Goal: Information Seeking & Learning: Learn about a topic

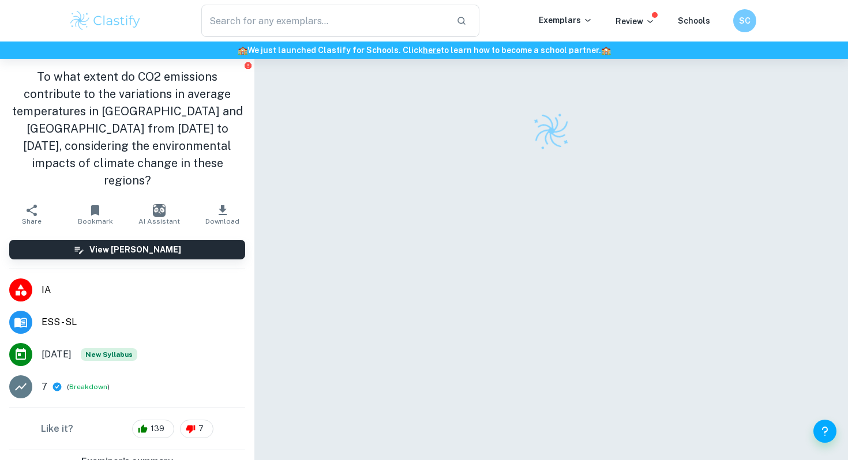
click at [118, 17] on img at bounding box center [105, 20] width 73 height 23
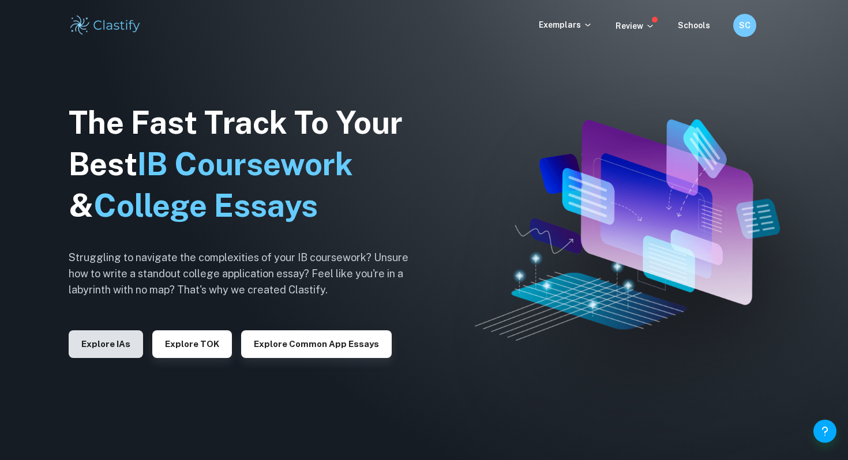
click at [96, 355] on button "Explore IAs" at bounding box center [106, 345] width 74 height 28
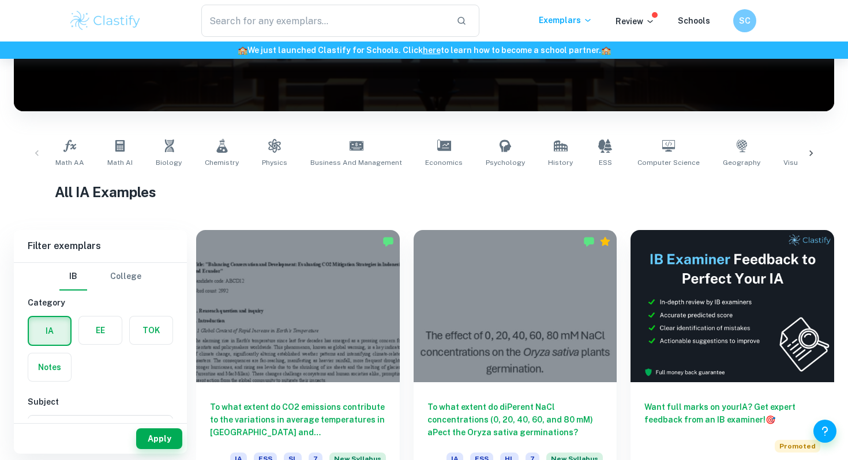
scroll to position [158, 0]
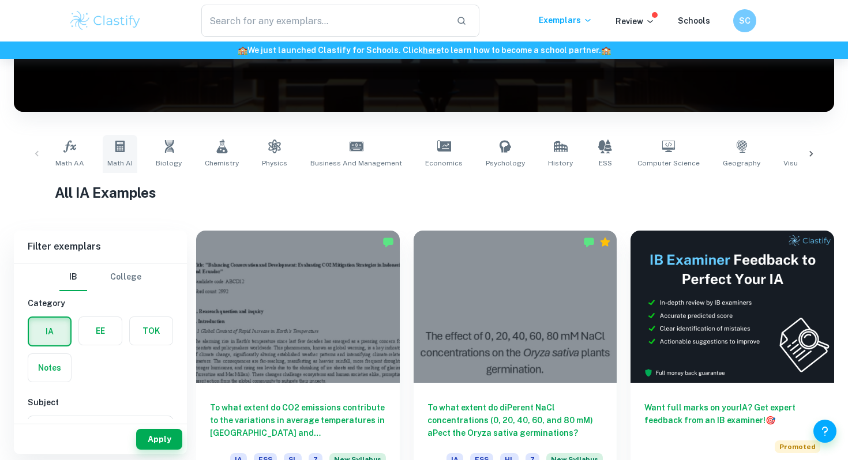
click at [121, 160] on span "Math AI" at bounding box center [119, 163] width 25 height 10
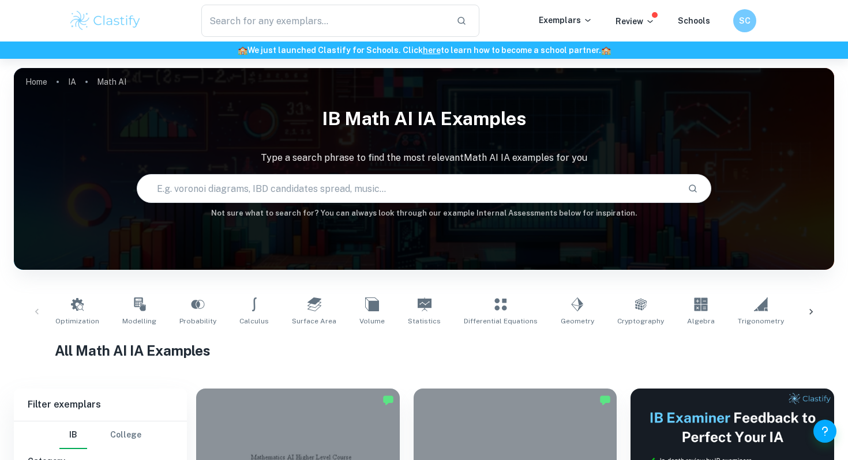
scroll to position [360, 0]
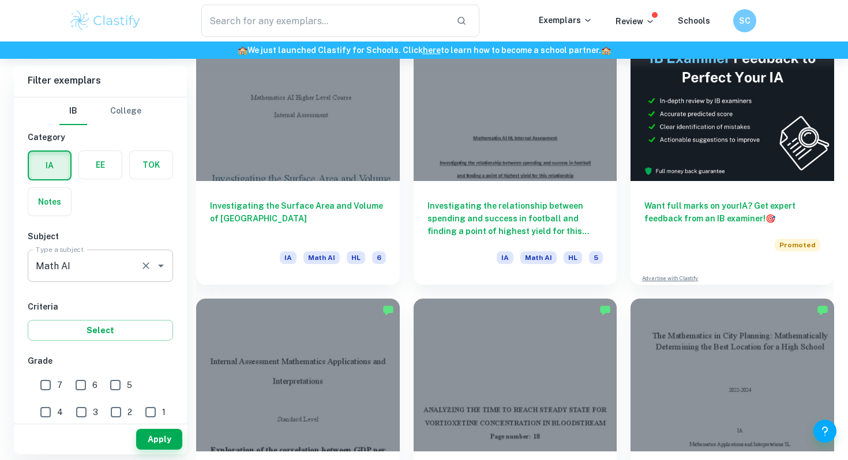
click at [70, 277] on div "Math AI Type a subject" at bounding box center [100, 266] width 145 height 32
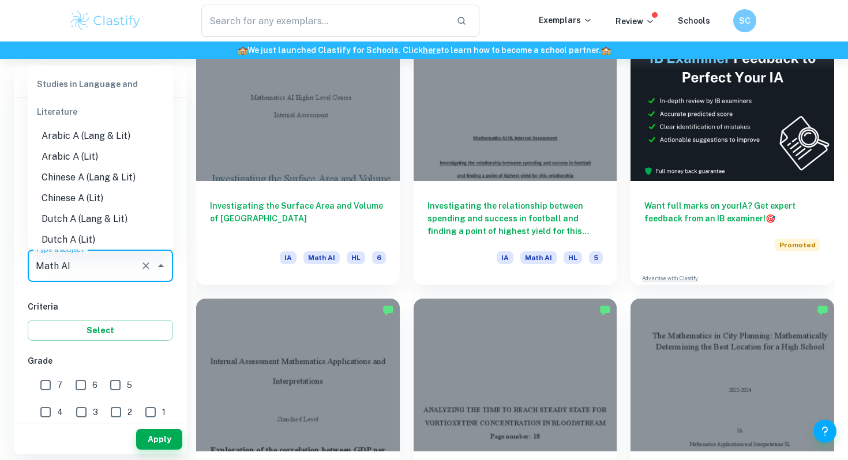
scroll to position [1461, 0]
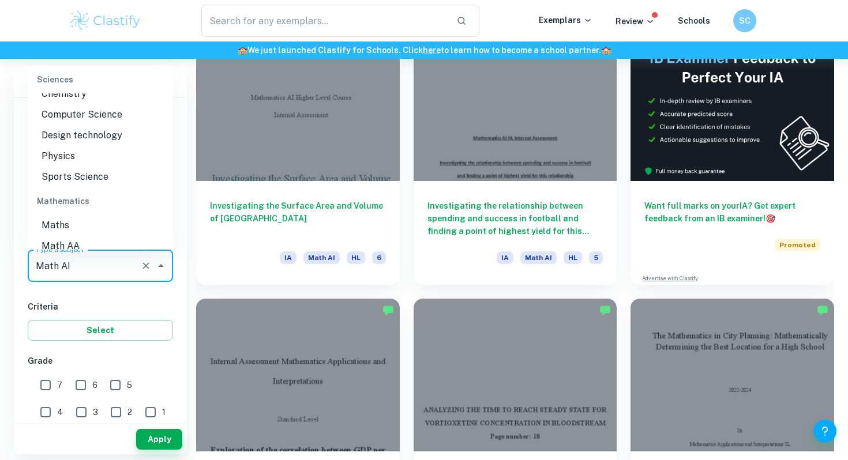
click at [79, 294] on div "IB College Category IA EE TOK Notes Subject Type a subject Math AI Type a subje…" at bounding box center [100, 430] width 173 height 667
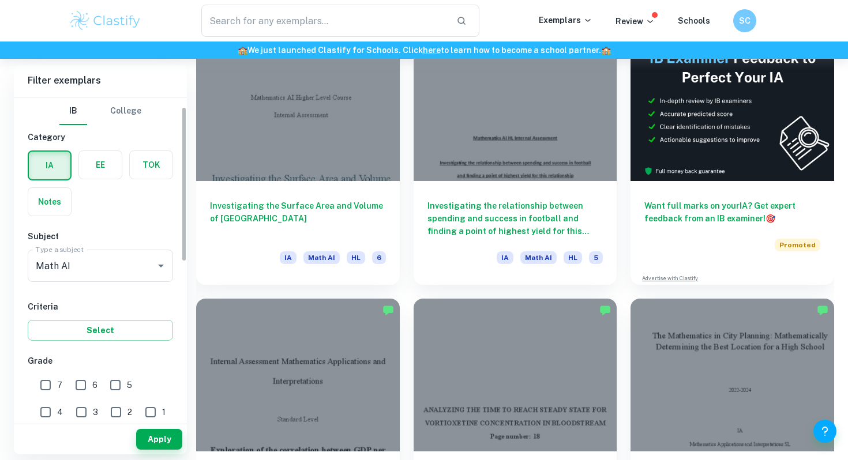
scroll to position [27, 0]
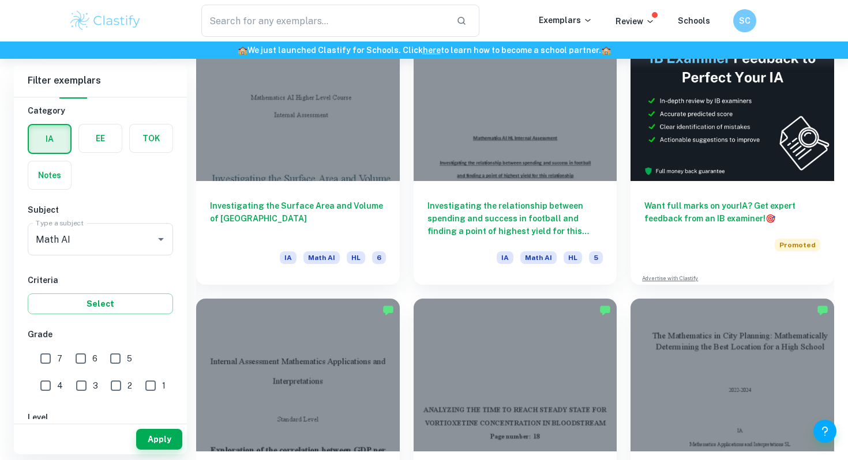
click at [54, 363] on input "7" at bounding box center [45, 358] width 23 height 23
checkbox input "true"
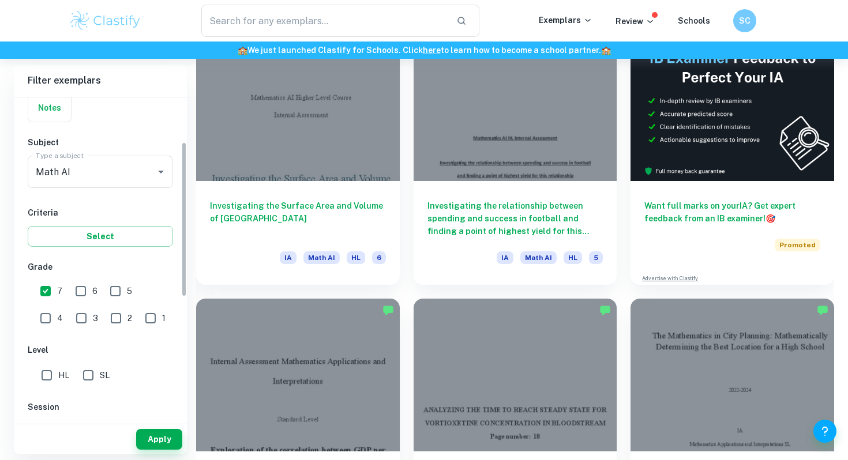
scroll to position [93, 0]
click at [50, 373] on input "HL" at bounding box center [46, 376] width 23 height 23
checkbox input "true"
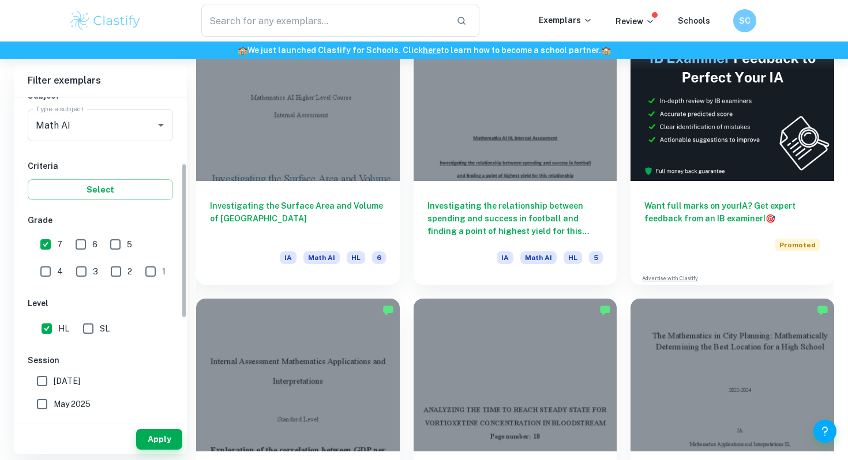
scroll to position [155, 0]
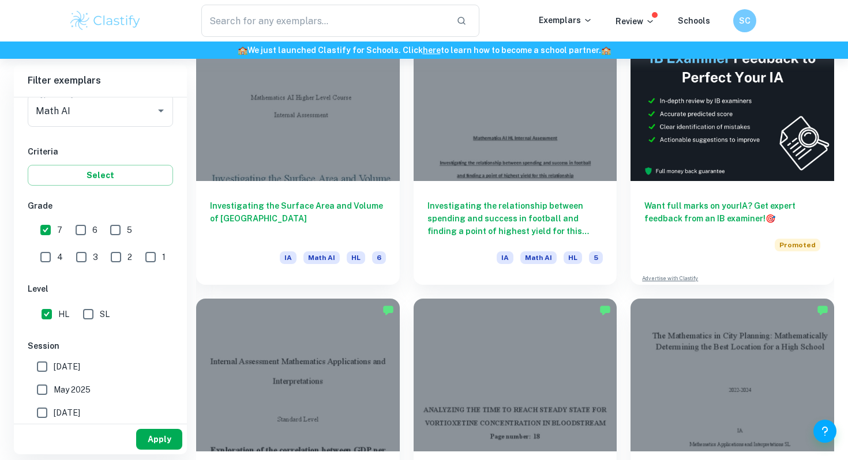
click at [155, 431] on button "Apply" at bounding box center [159, 439] width 46 height 21
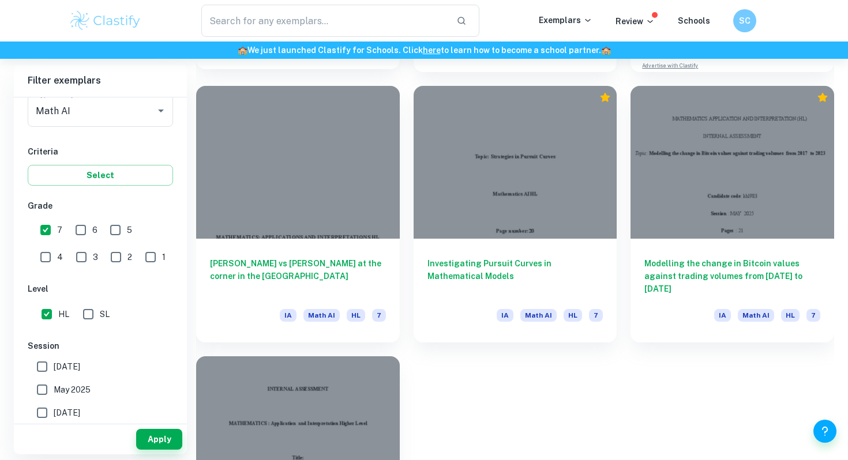
scroll to position [594, 0]
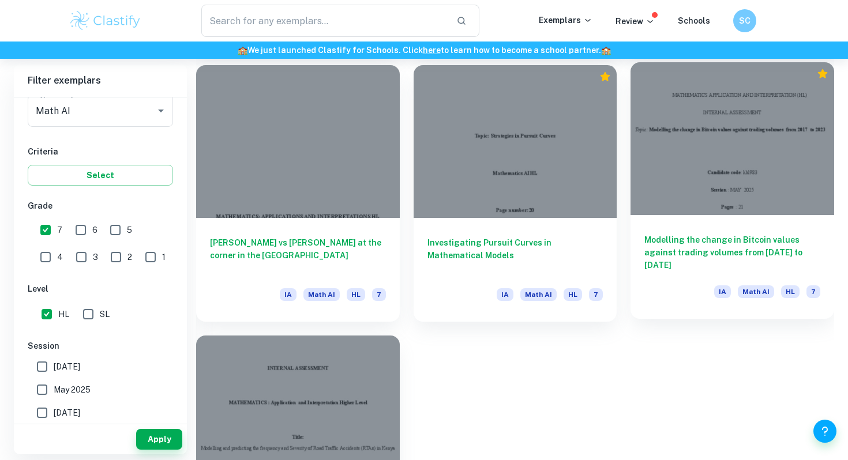
click at [693, 243] on h6 "Modelling the change in Bitcoin values against trading volumes from 2017 to 2023" at bounding box center [732, 253] width 176 height 38
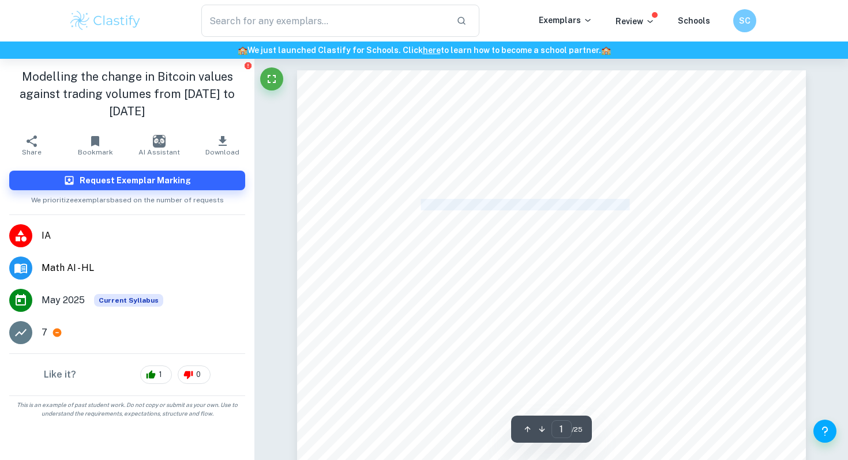
drag, startPoint x: 421, startPoint y: 205, endPoint x: 627, endPoint y: 211, distance: 206.0
click at [628, 210] on span "Modelling the change in Bitcoin values against trading volumes from 2017 to 2023" at bounding box center [570, 205] width 371 height 10
click at [570, 238] on div "MATHEMATICS APPLICATION AND INTERPRETATION (HL) INTERNAL ASSESSMENT Topic: Mode…" at bounding box center [551, 399] width 509 height 658
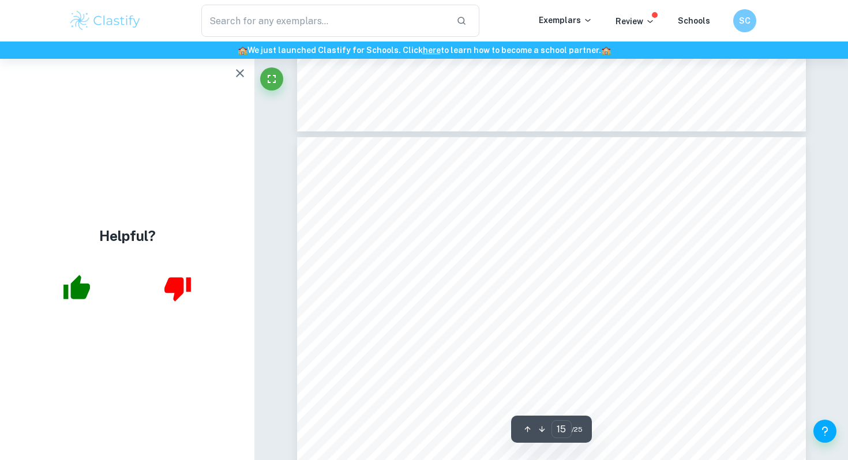
scroll to position [9504, 0]
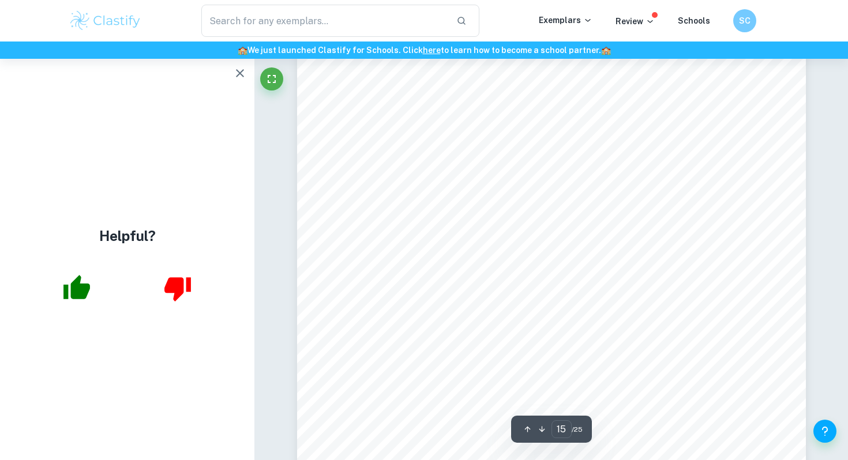
click at [242, 71] on icon "button" at bounding box center [240, 73] width 8 height 8
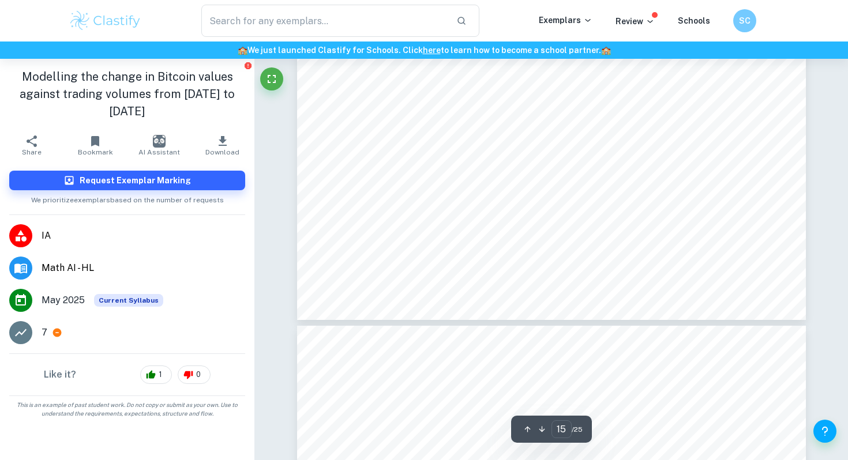
scroll to position [9786, 0]
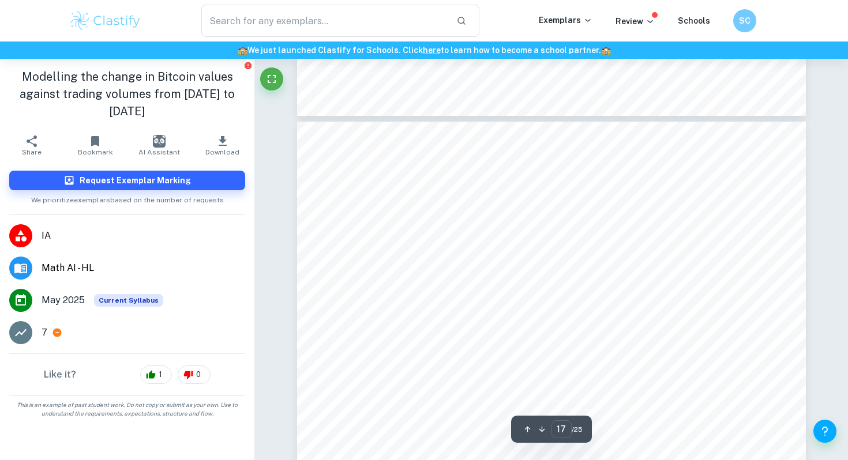
scroll to position [10674, 0]
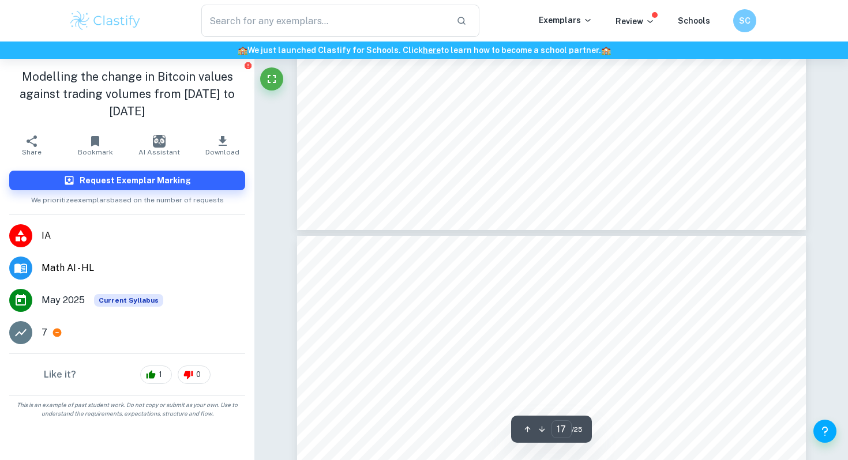
type input "16"
click at [703, 126] on span "I had to separate the variables, meaning we get all the P terms on one side and…" at bounding box center [547, 125] width 381 height 10
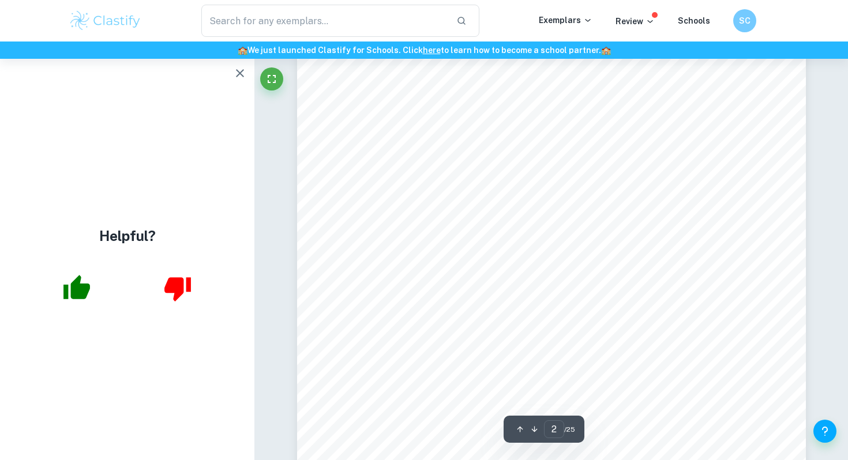
scroll to position [685, 0]
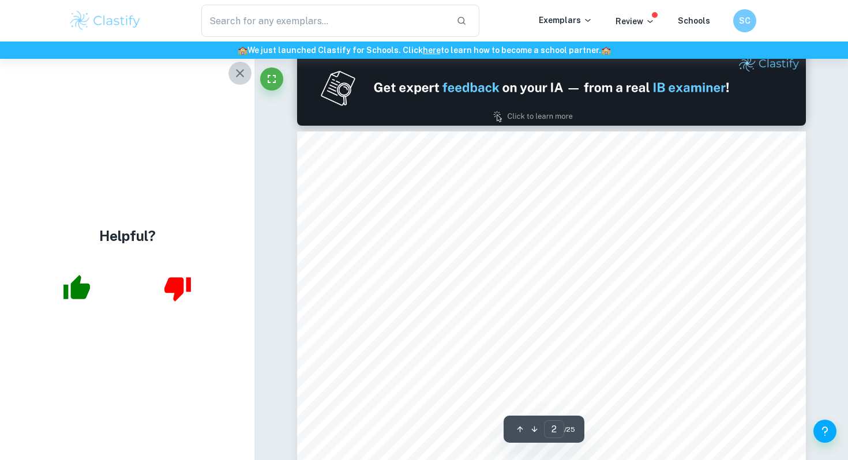
click at [239, 74] on icon "button" at bounding box center [240, 73] width 8 height 8
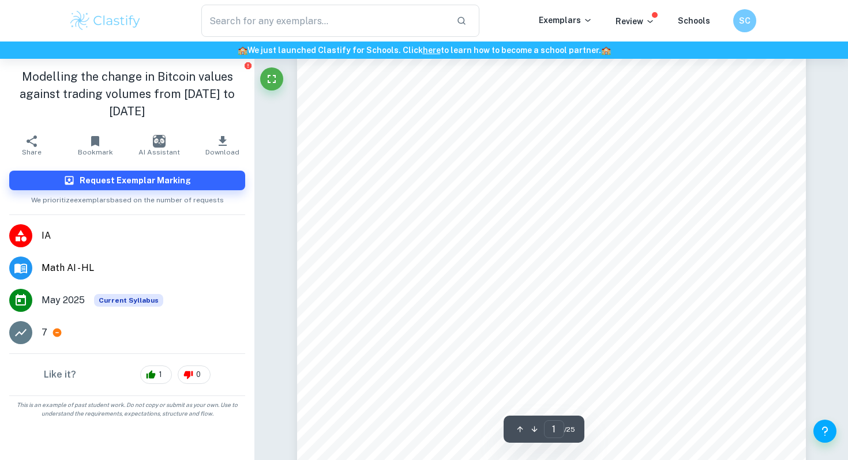
scroll to position [0, 0]
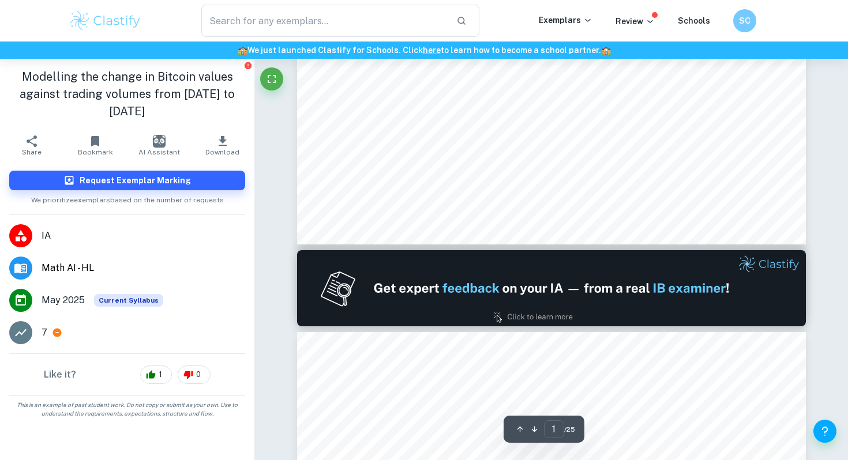
type input "2"
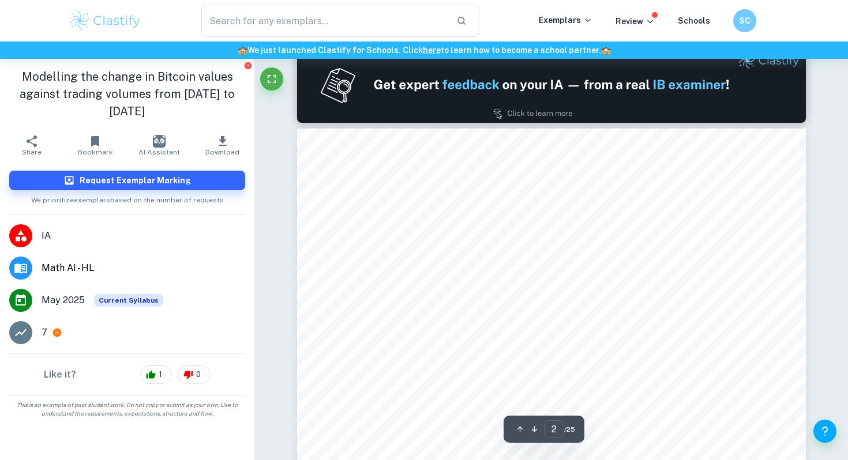
scroll to position [737, 0]
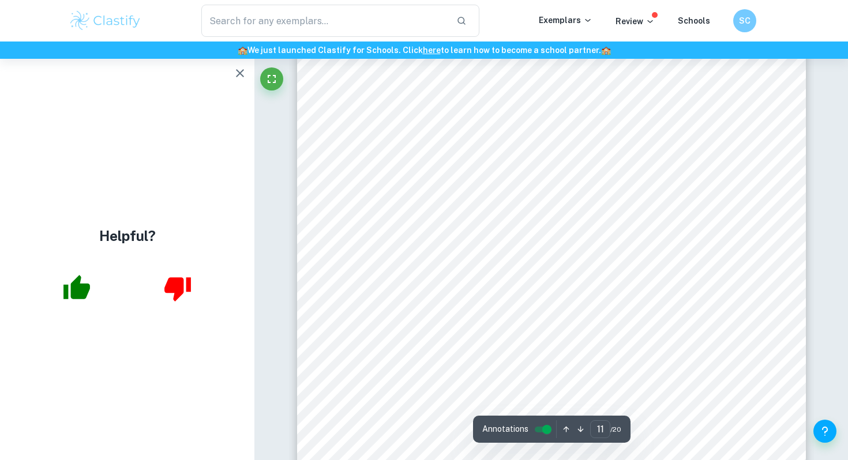
scroll to position [6762, 0]
click at [237, 70] on icon "button" at bounding box center [240, 73] width 8 height 8
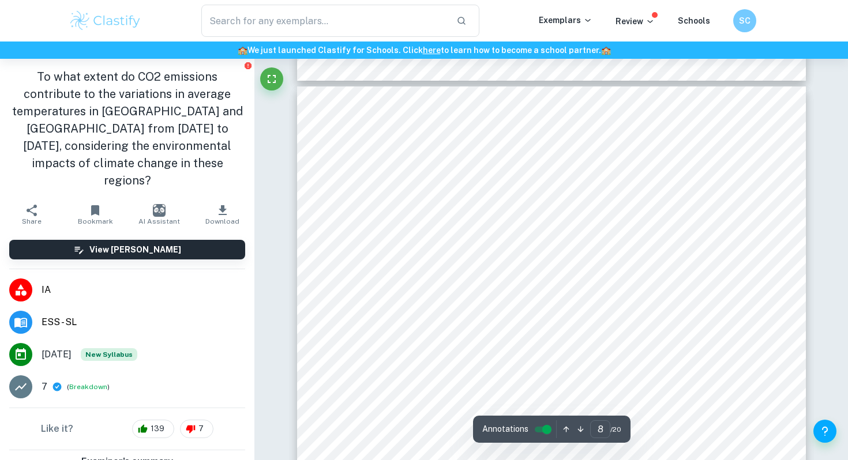
scroll to position [5207, 0]
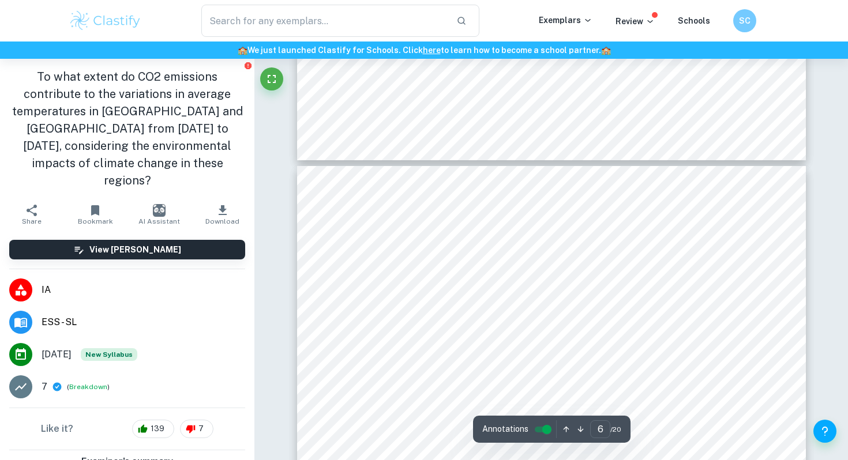
type input "5"
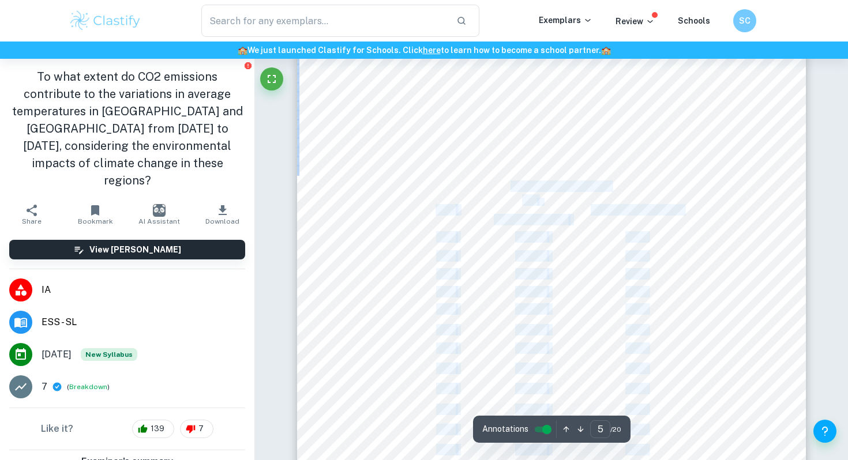
click at [511, 183] on div "5 data accuracy. To combat this, it is advisable to schedule sessions with mana…" at bounding box center [551, 246] width 509 height 658
click at [496, 234] on div "5 data accuracy. To combat this, it is advisable to schedule sessions with mana…" at bounding box center [551, 246] width 509 height 658
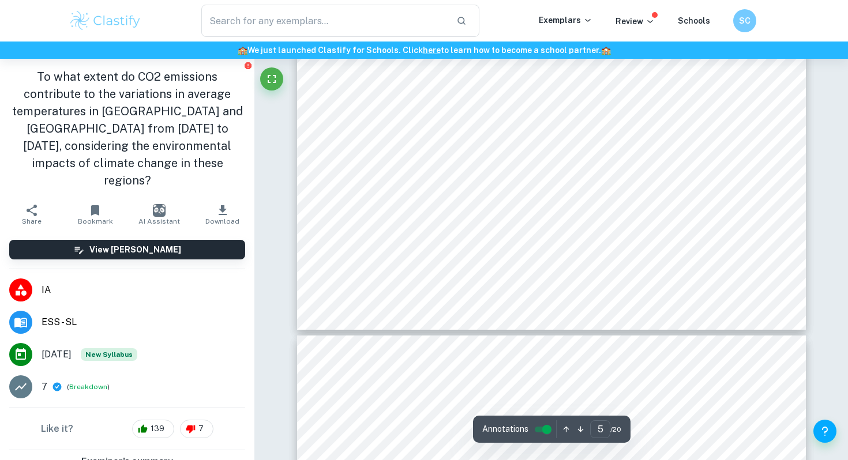
scroll to position [3158, 0]
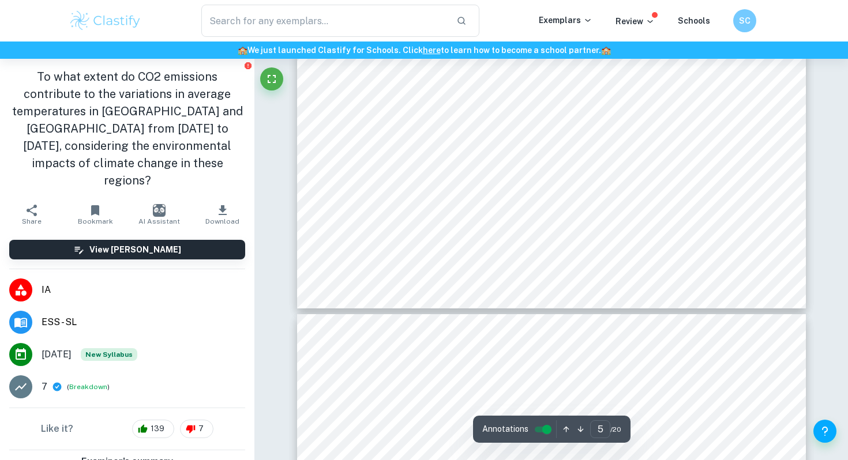
drag, startPoint x: 513, startPoint y: 180, endPoint x: 463, endPoint y: 179, distance: 50.2
drag, startPoint x: 431, startPoint y: 184, endPoint x: 573, endPoint y: 228, distance: 149.1
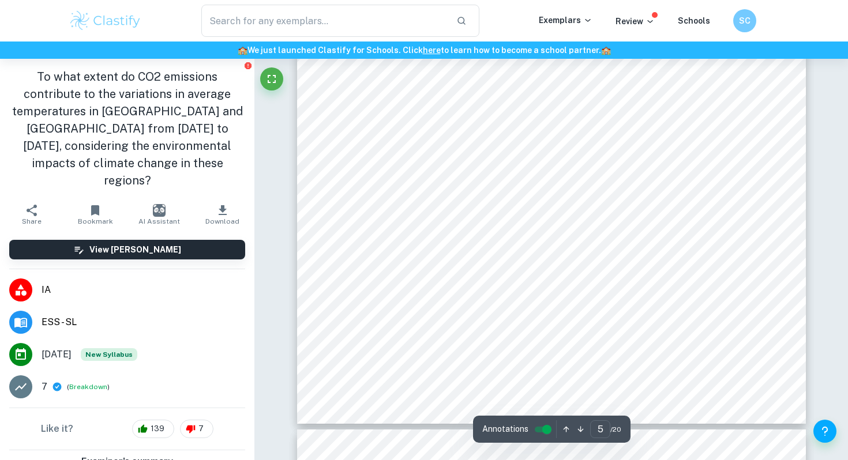
scroll to position [2852, 0]
